Goal: Navigation & Orientation: Find specific page/section

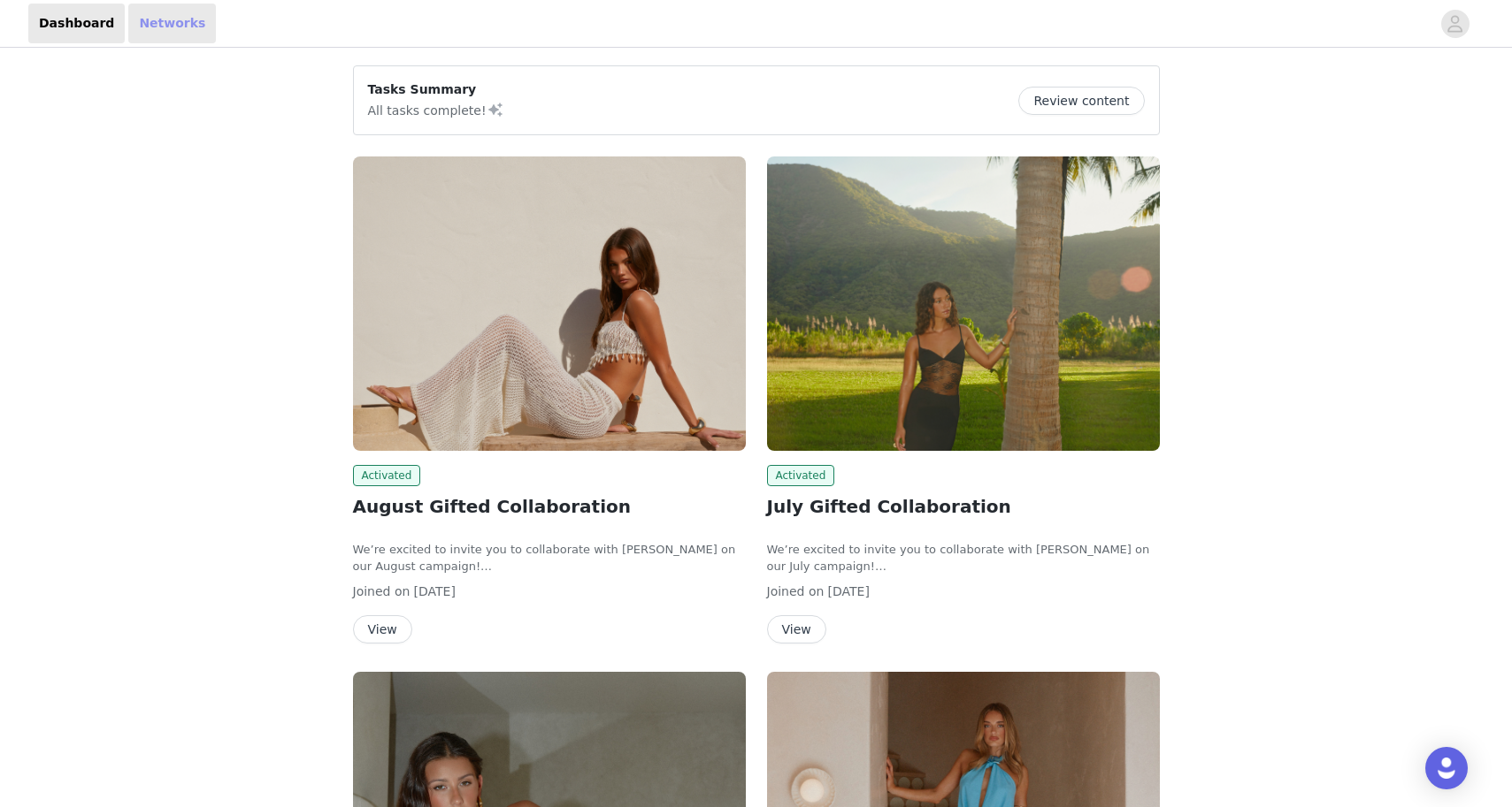
click at [156, 25] on link "Networks" at bounding box center [172, 24] width 88 height 40
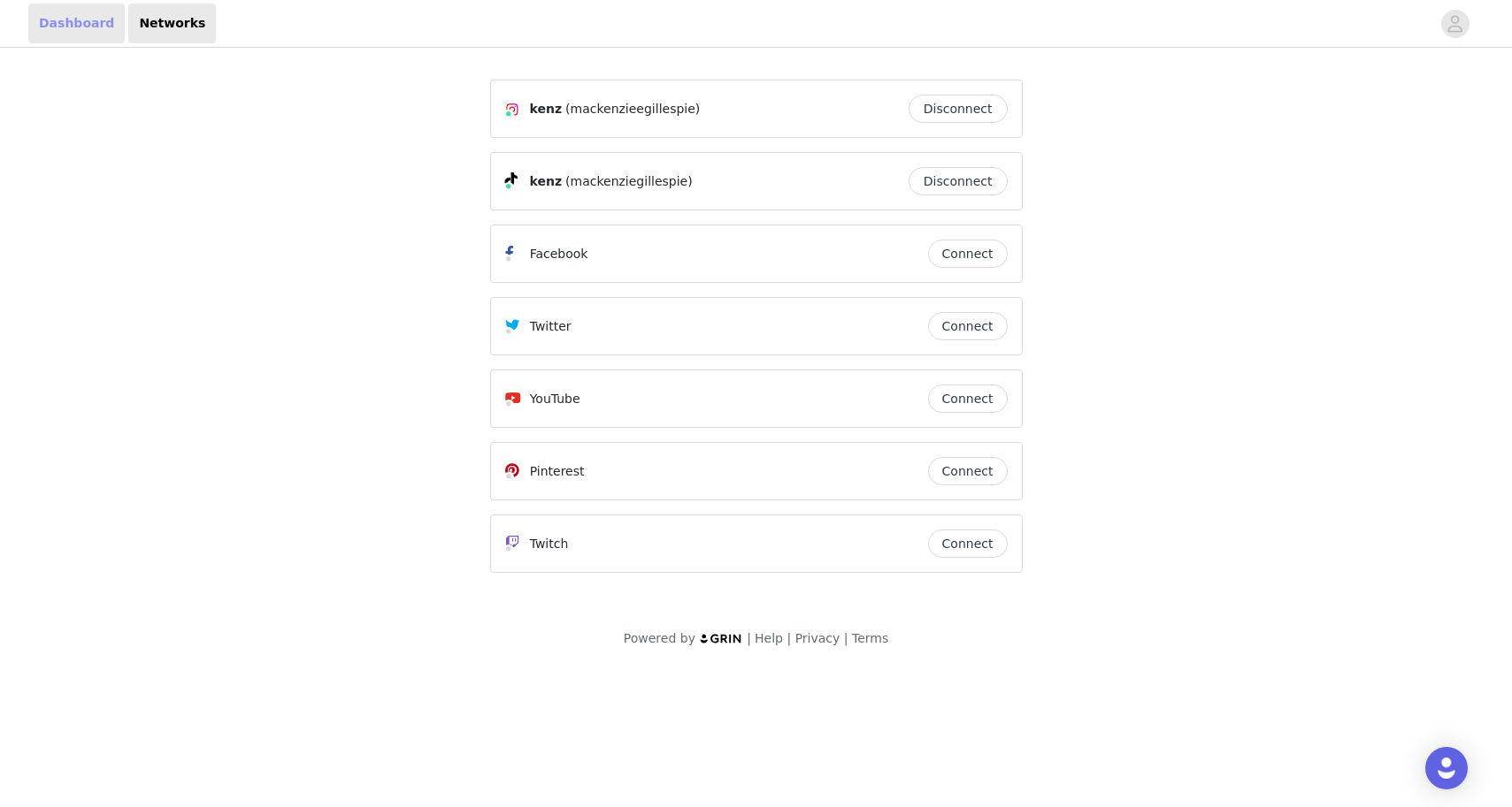
click at [46, 25] on link "Dashboard" at bounding box center [76, 24] width 96 height 40
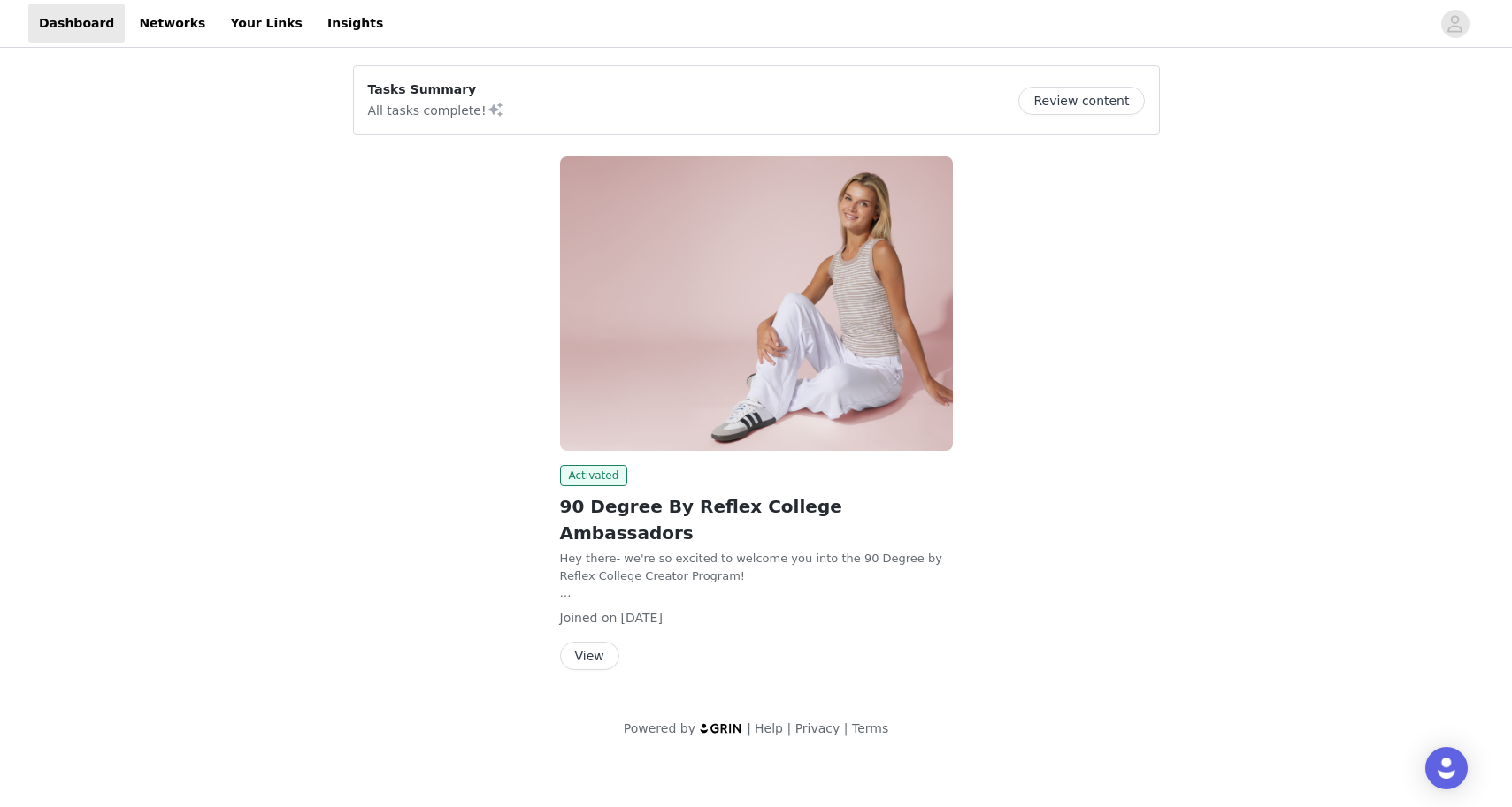
click at [601, 642] on button "View" at bounding box center [590, 656] width 59 height 28
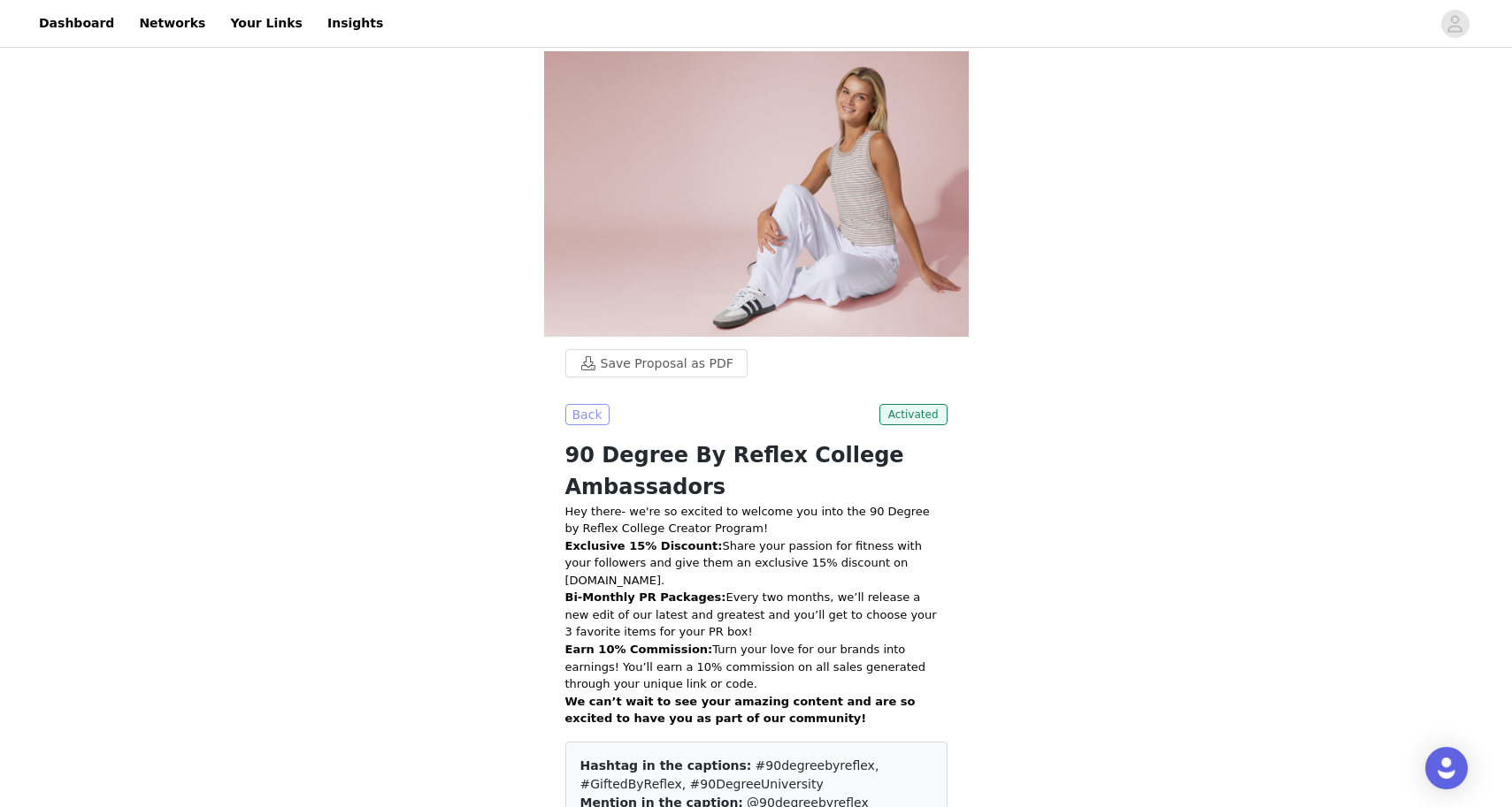
click at [574, 419] on button "Back" at bounding box center [587, 415] width 44 height 22
